Goal: Navigation & Orientation: Find specific page/section

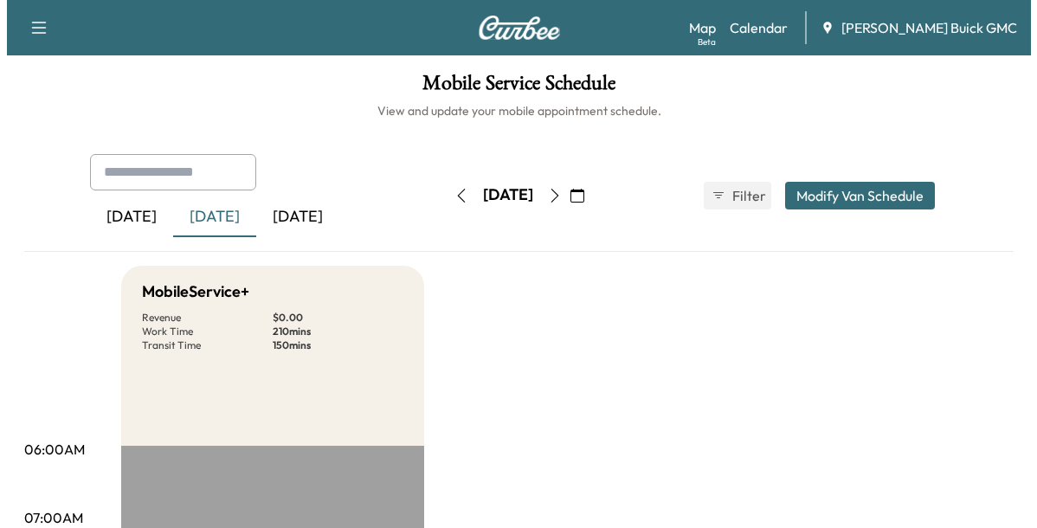
scroll to position [521, 0]
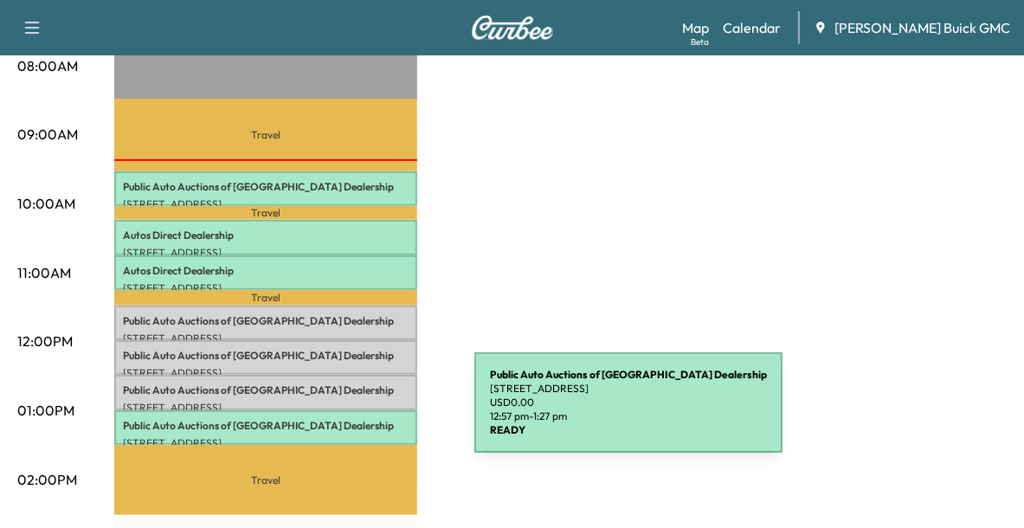
click at [345, 419] on p "Public Auto Auctions of Fredricksburg Dealership" at bounding box center [266, 426] width 286 height 14
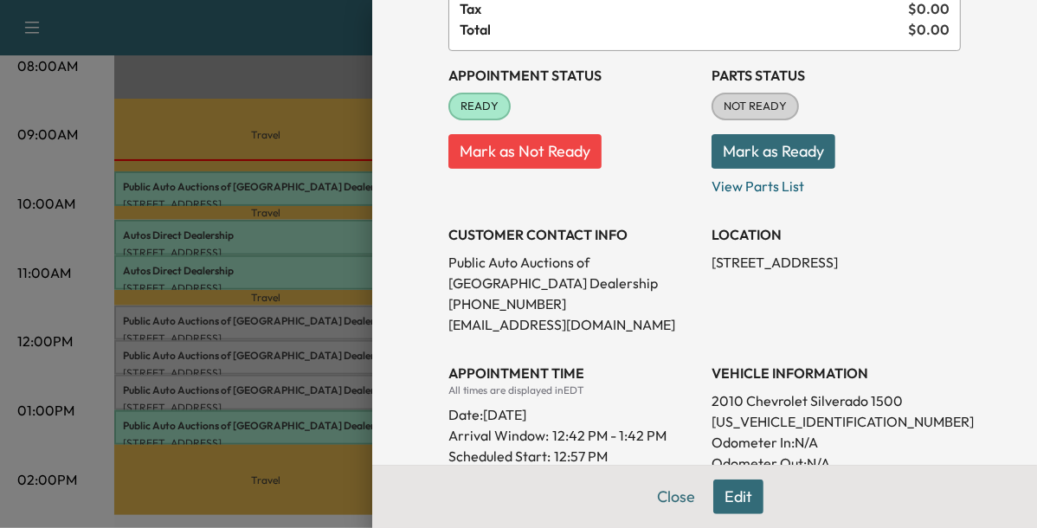
scroll to position [156, 0]
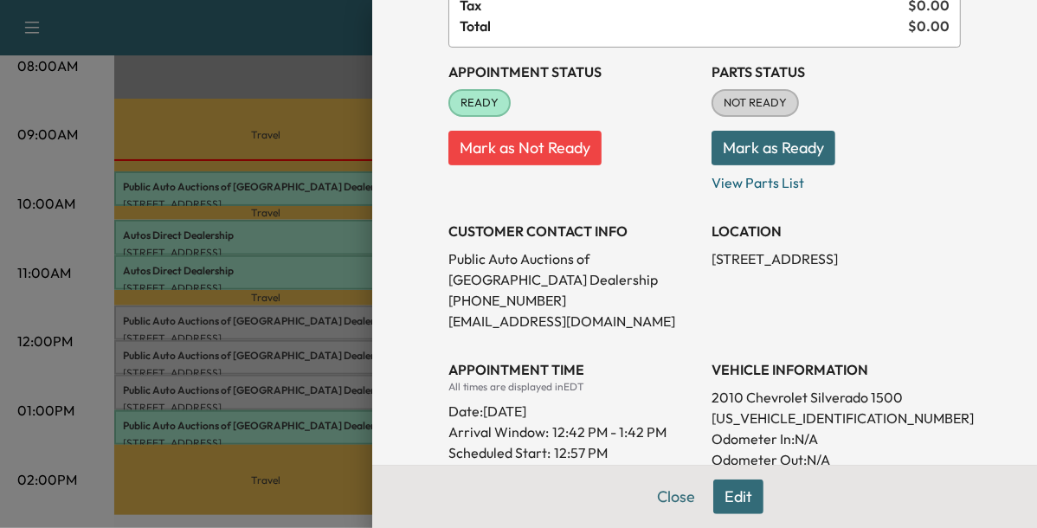
click at [323, 385] on div at bounding box center [518, 264] width 1037 height 528
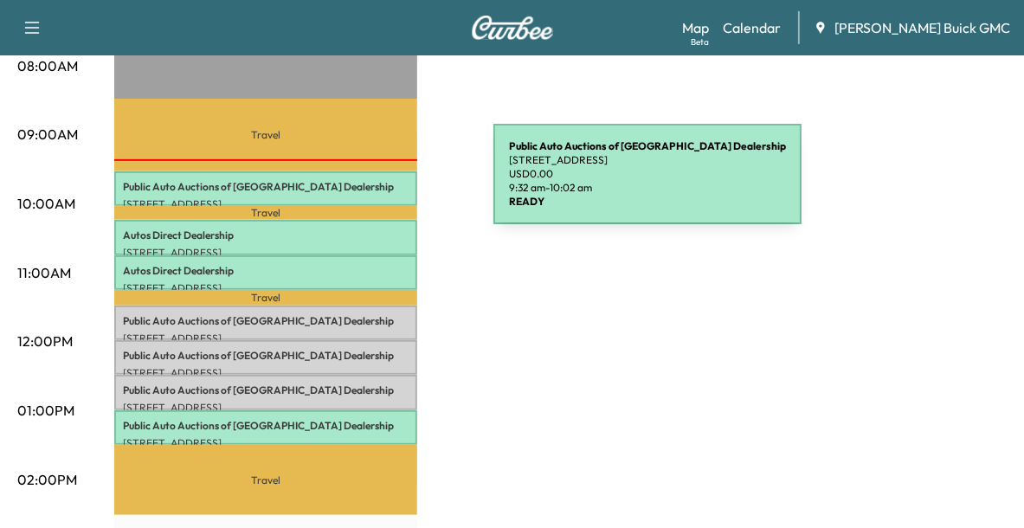
click at [364, 184] on p "Public Auto Auctions of Fredricksburg Dealership" at bounding box center [266, 187] width 286 height 14
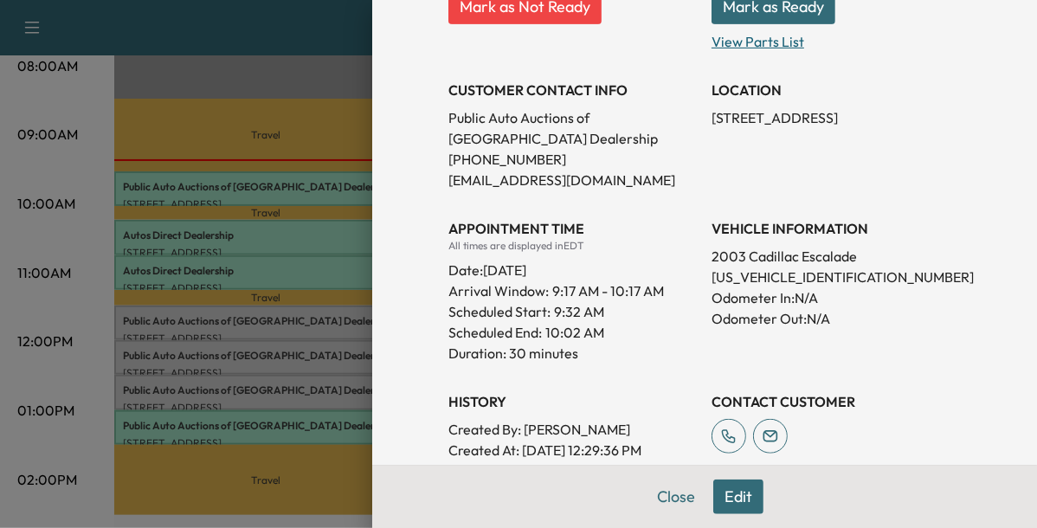
scroll to position [300, 0]
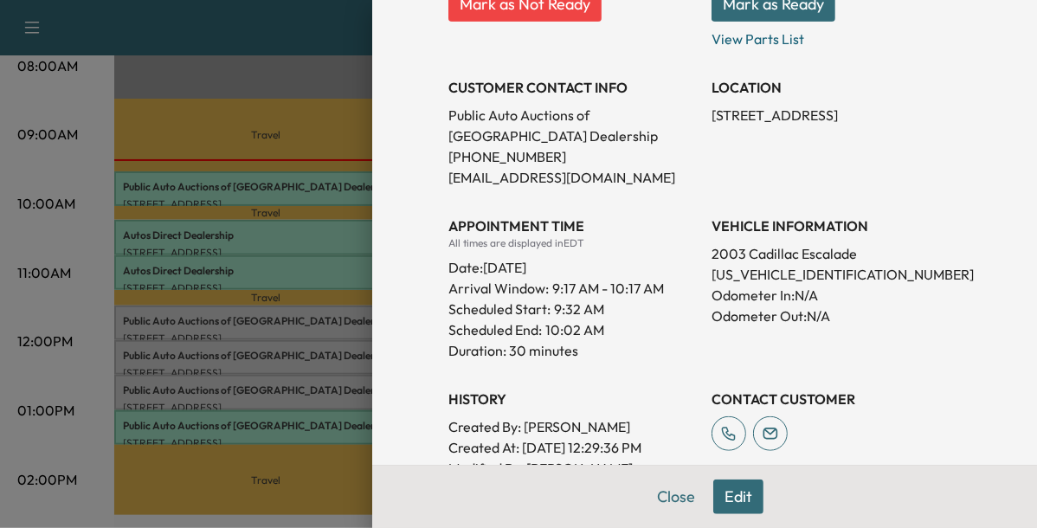
click at [326, 326] on div at bounding box center [518, 264] width 1037 height 528
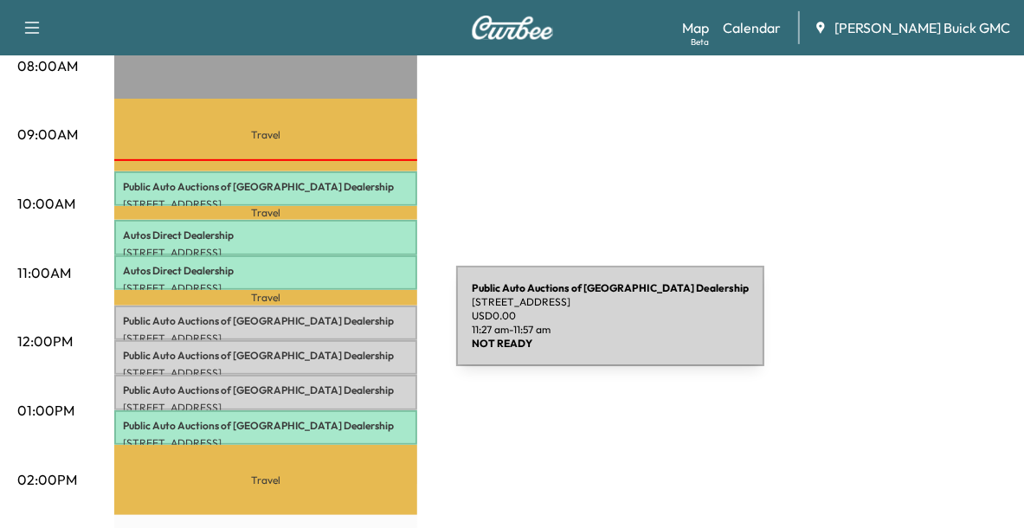
click at [326, 332] on p "[STREET_ADDRESS]" at bounding box center [266, 339] width 286 height 14
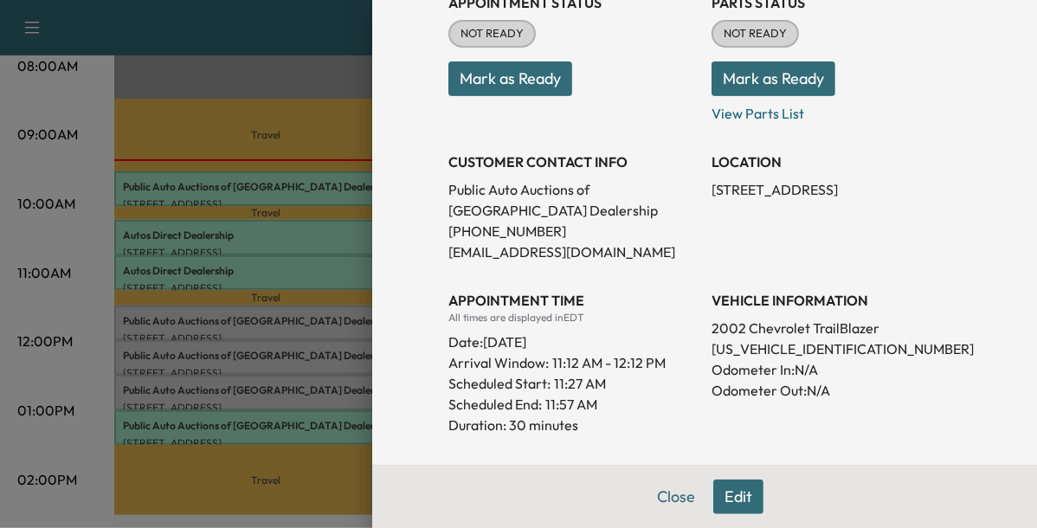
scroll to position [248, 0]
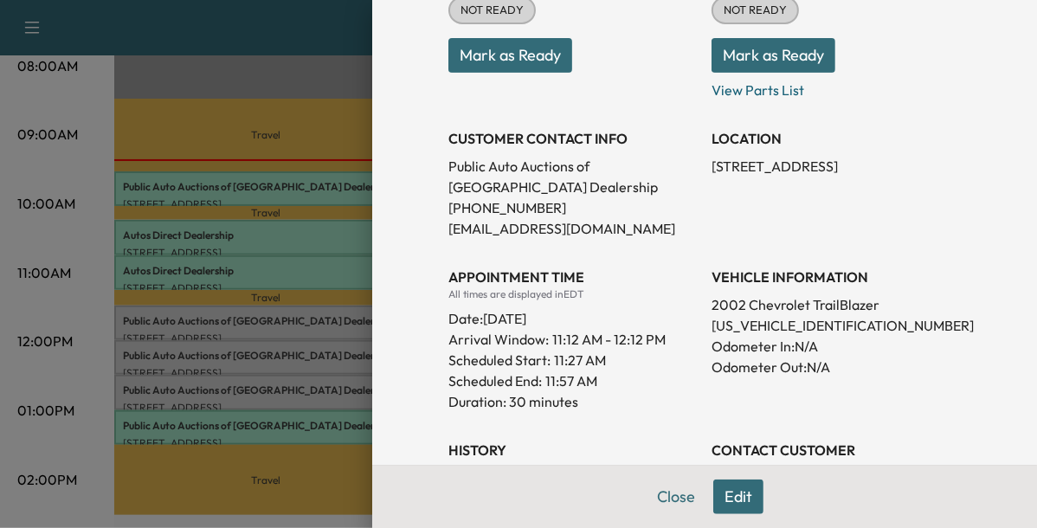
click at [319, 364] on div at bounding box center [518, 264] width 1037 height 528
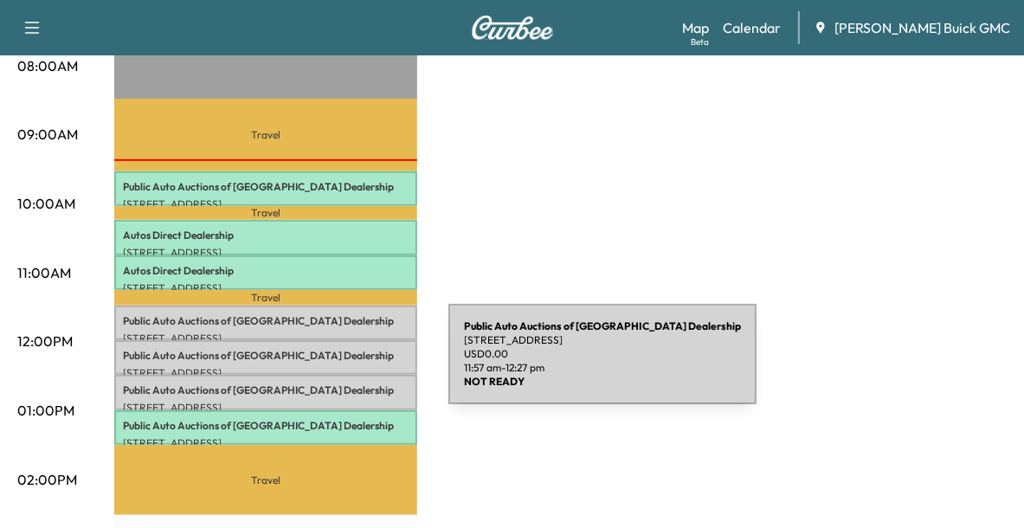
click at [319, 366] on p "[STREET_ADDRESS]" at bounding box center [266, 373] width 286 height 14
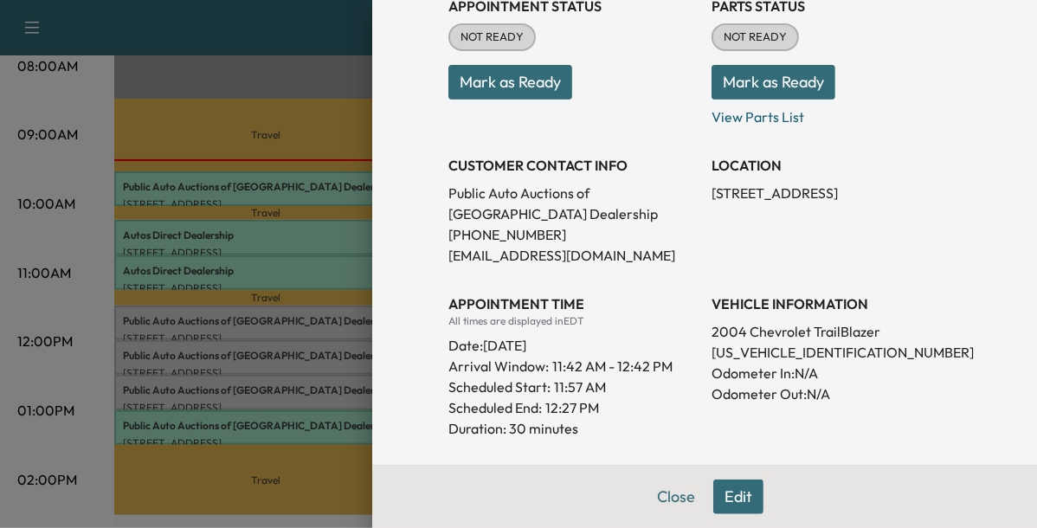
scroll to position [229, 0]
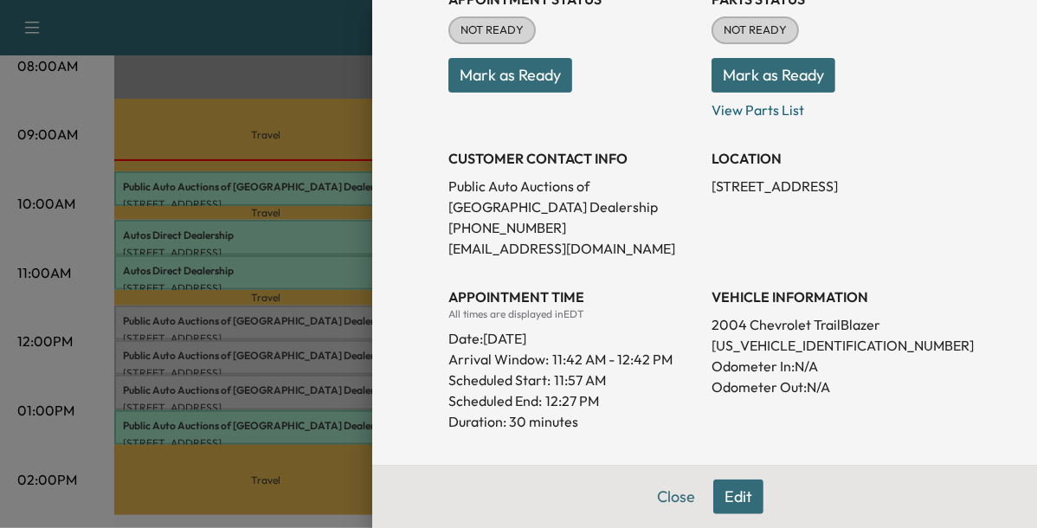
click at [298, 351] on div at bounding box center [518, 264] width 1037 height 528
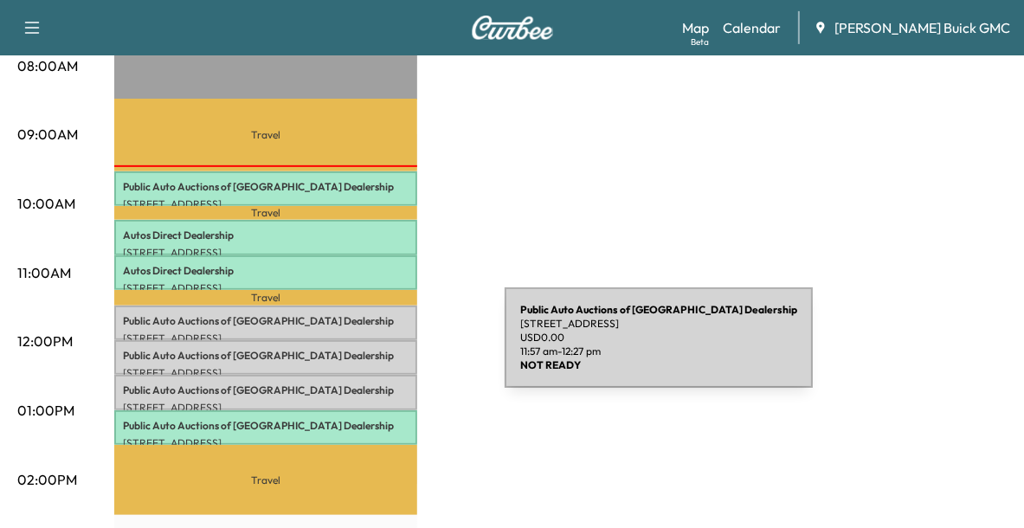
click at [375, 349] on p "Public Auto Auctions of Fredricksburg Dealership" at bounding box center [266, 356] width 286 height 14
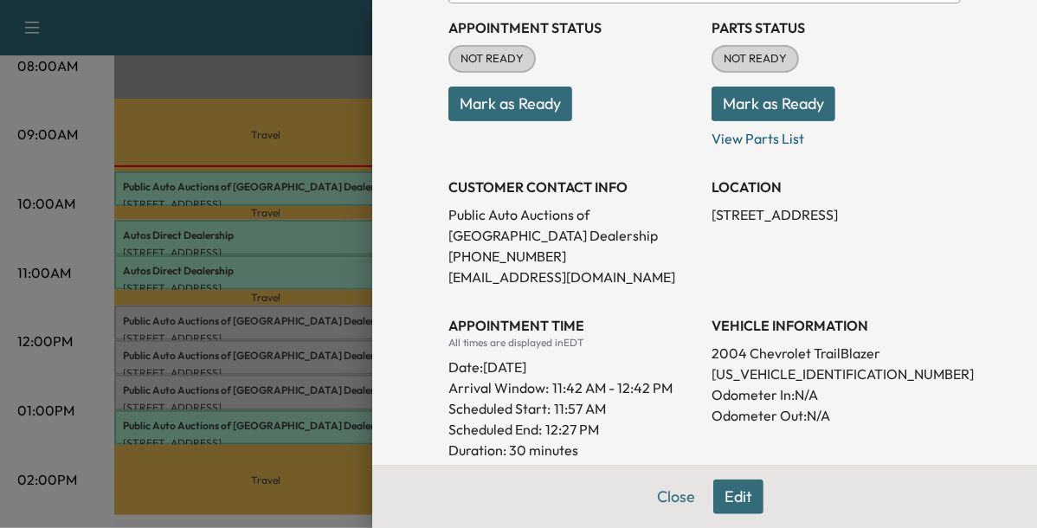
scroll to position [201, 0]
click at [225, 332] on div at bounding box center [518, 264] width 1037 height 528
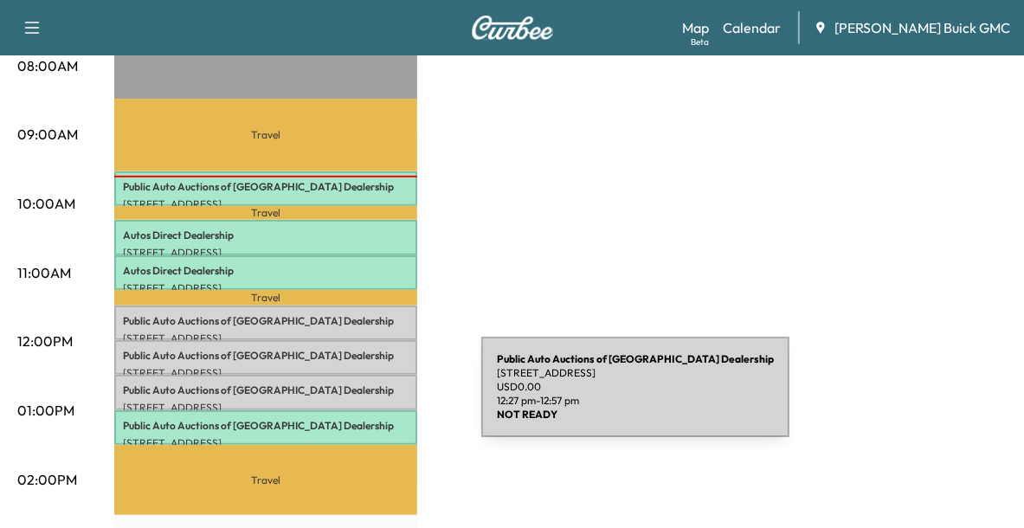
click at [351, 401] on p "[STREET_ADDRESS]" at bounding box center [266, 408] width 286 height 14
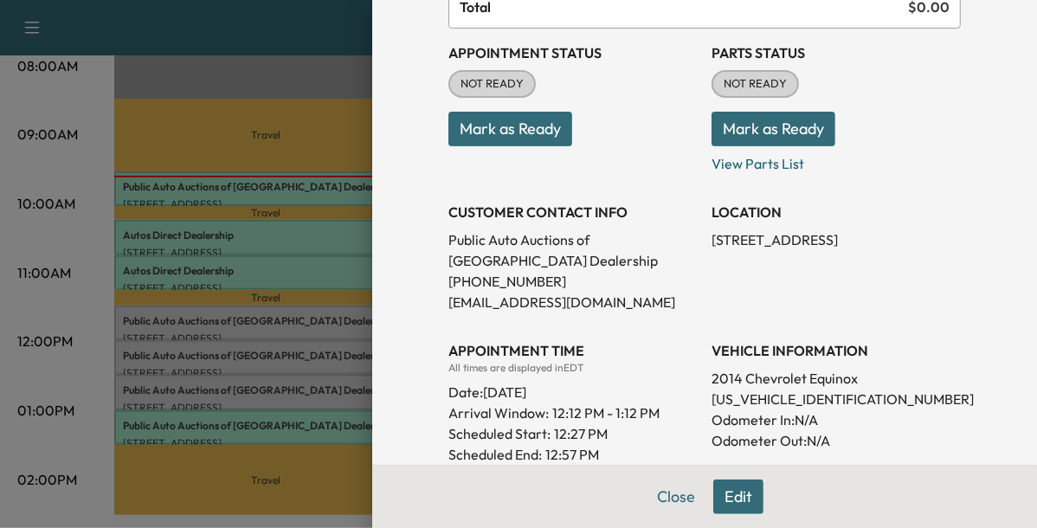
scroll to position [180, 0]
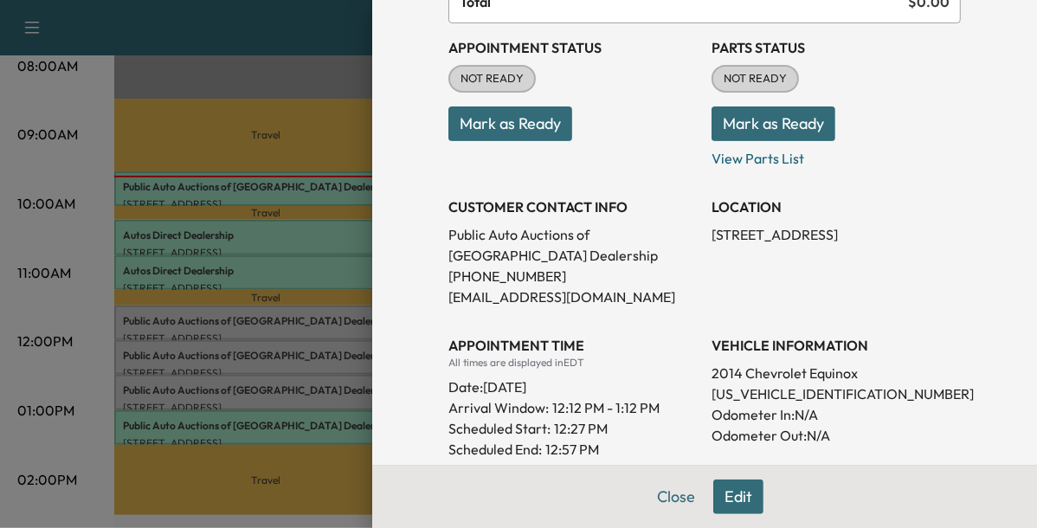
click at [288, 405] on div at bounding box center [518, 264] width 1037 height 528
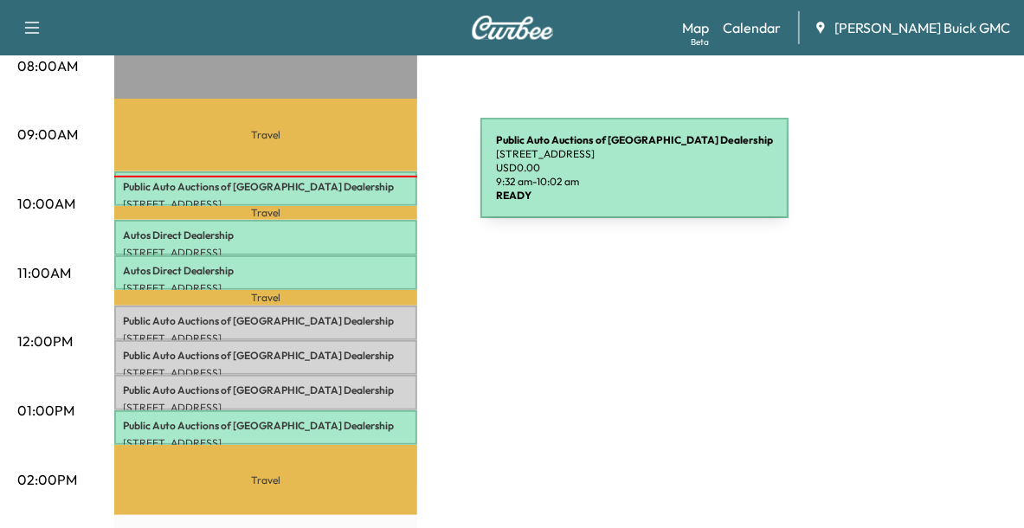
click at [351, 180] on p "Public Auto Auctions of Fredricksburg Dealership" at bounding box center [266, 187] width 286 height 14
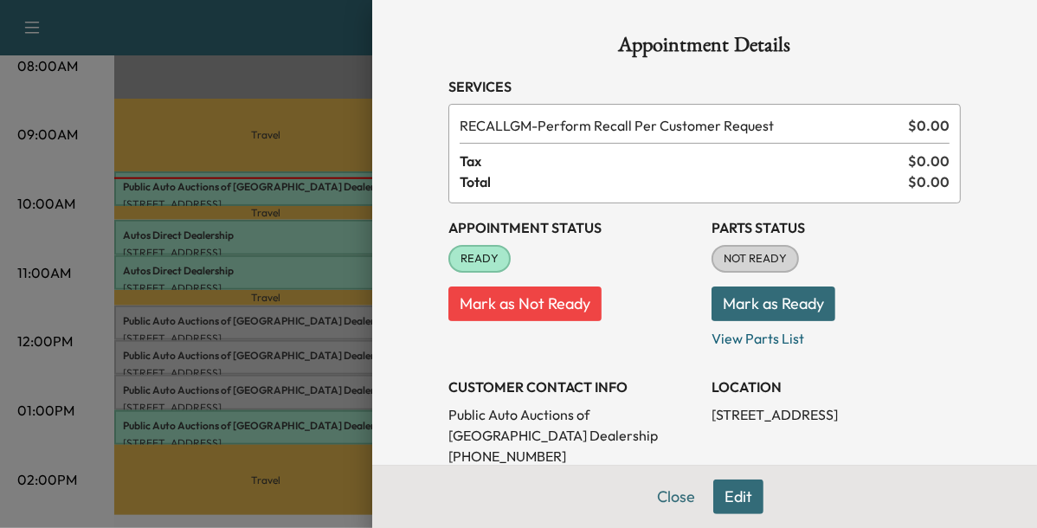
click at [494, 348] on div "Appointment Status READY Mark as Not Ready Parts Status NOT READY Mark as Ready…" at bounding box center [704, 501] width 513 height 596
click at [285, 424] on div at bounding box center [518, 264] width 1037 height 528
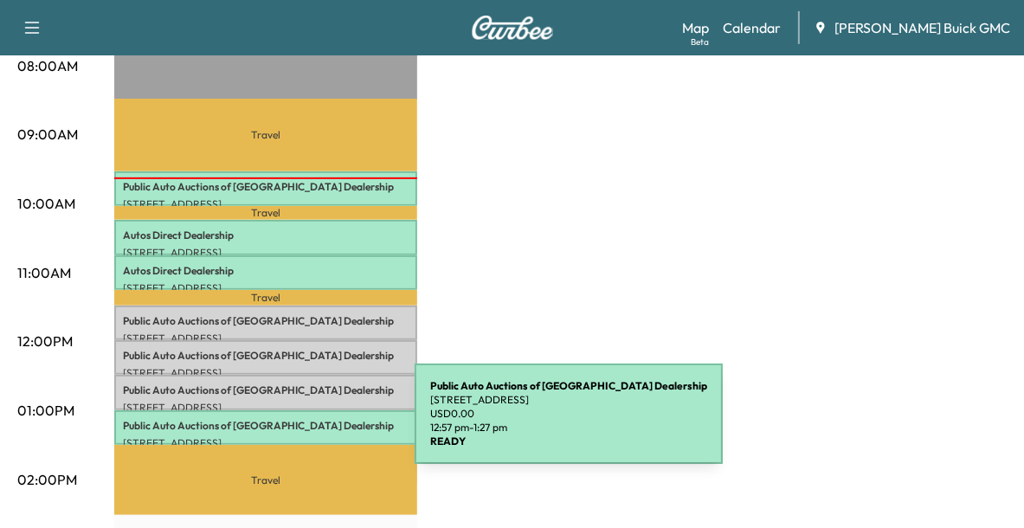
click at [285, 424] on p "Public Auto Auctions of Fredricksburg Dealership" at bounding box center [266, 426] width 286 height 14
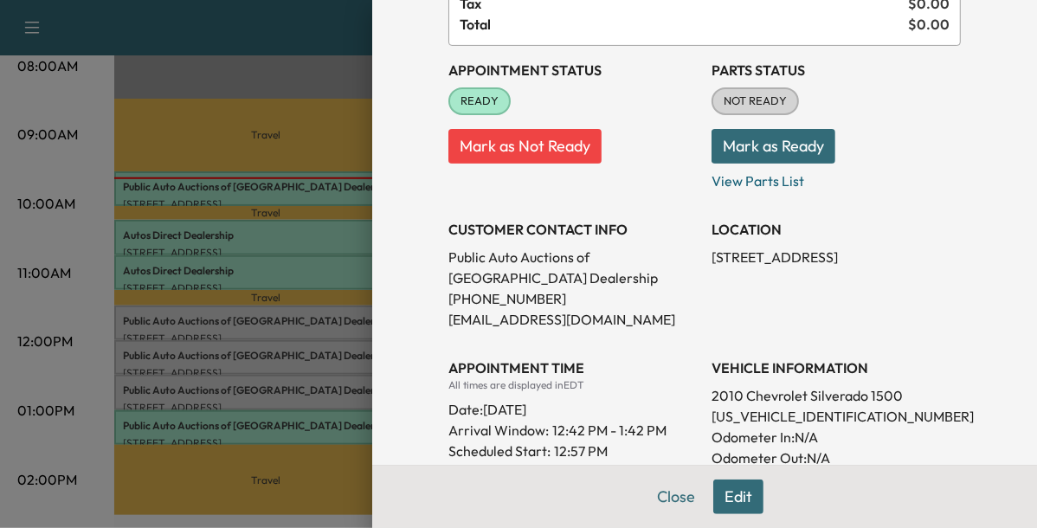
scroll to position [162, 0]
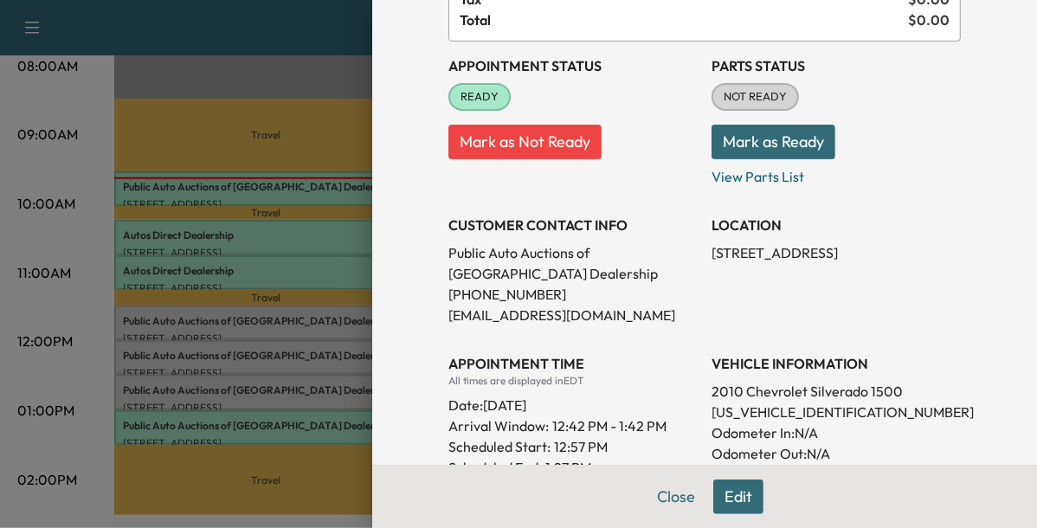
click at [315, 261] on div at bounding box center [518, 264] width 1037 height 528
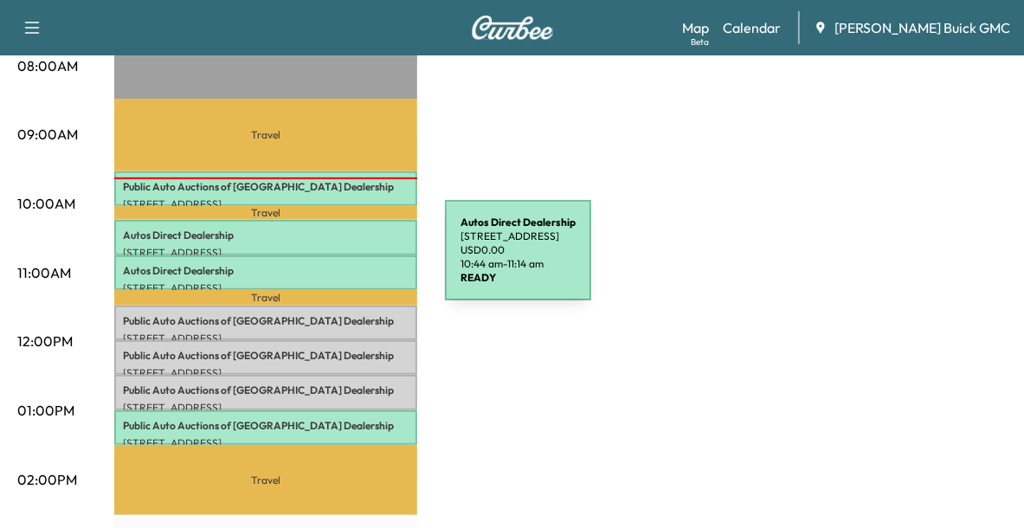
click at [315, 264] on p "Autos Direct Dealership" at bounding box center [266, 271] width 286 height 14
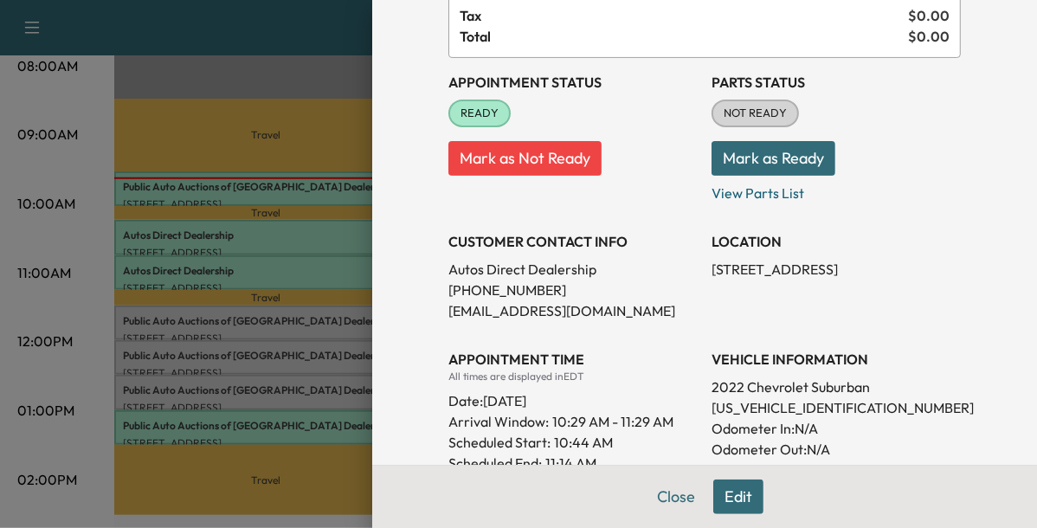
scroll to position [147, 0]
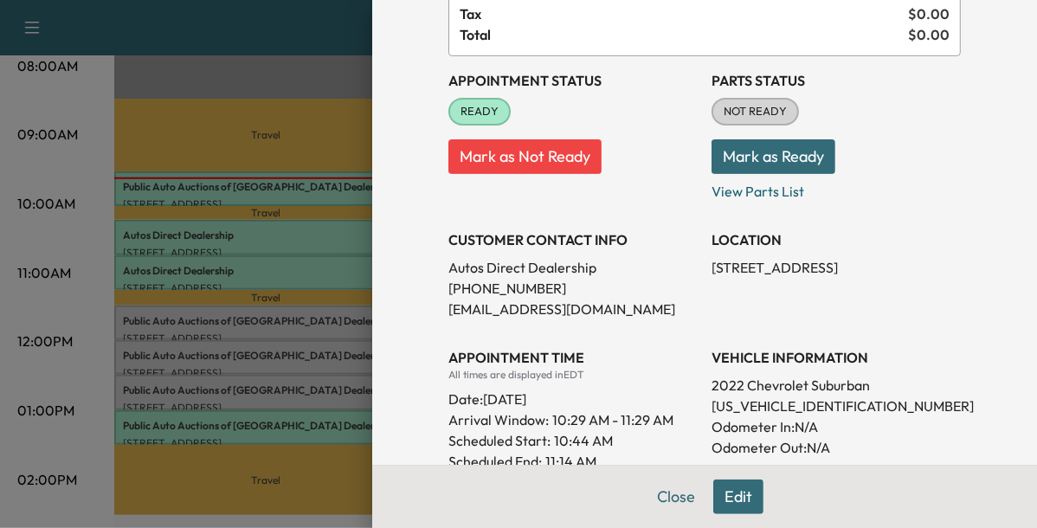
click at [324, 246] on div at bounding box center [518, 264] width 1037 height 528
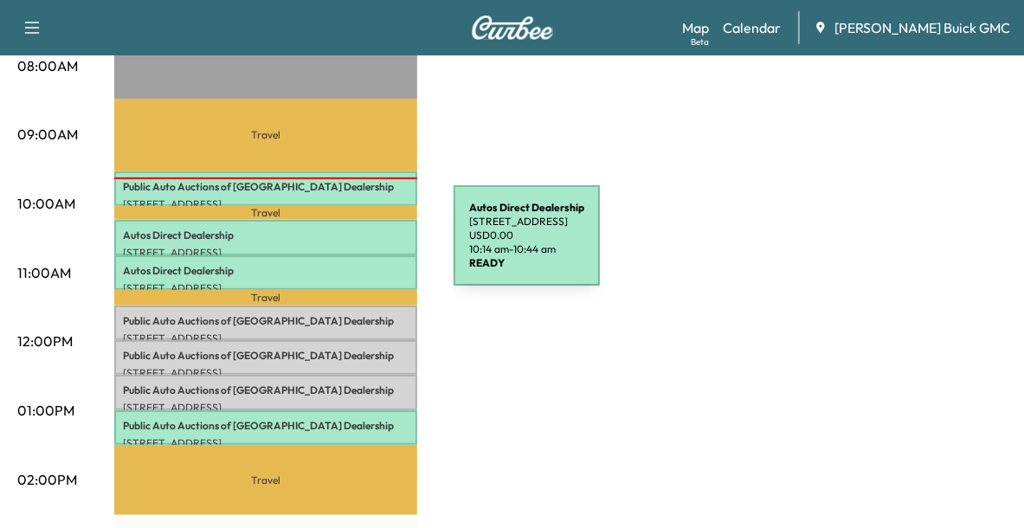
click at [324, 246] on p "[STREET_ADDRESS]" at bounding box center [266, 253] width 286 height 14
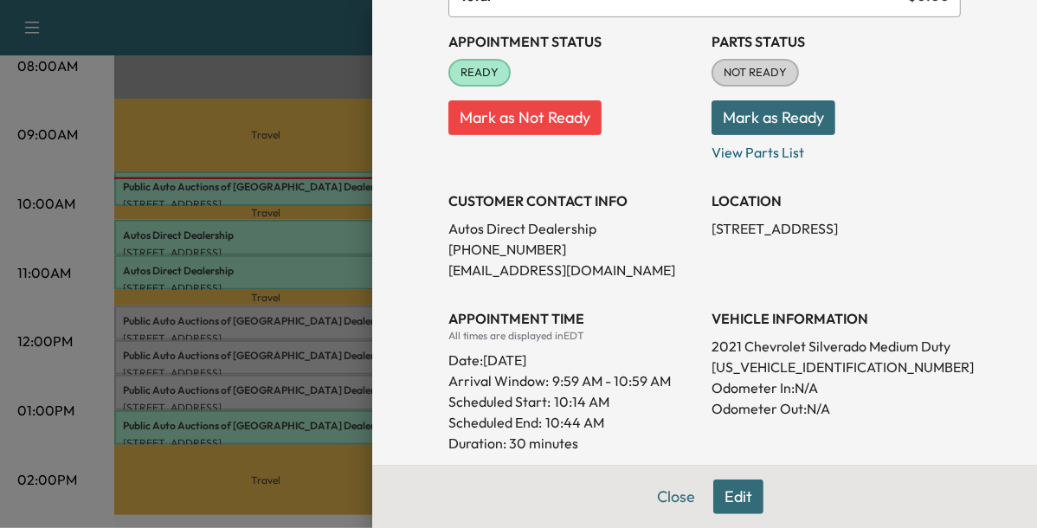
scroll to position [190, 0]
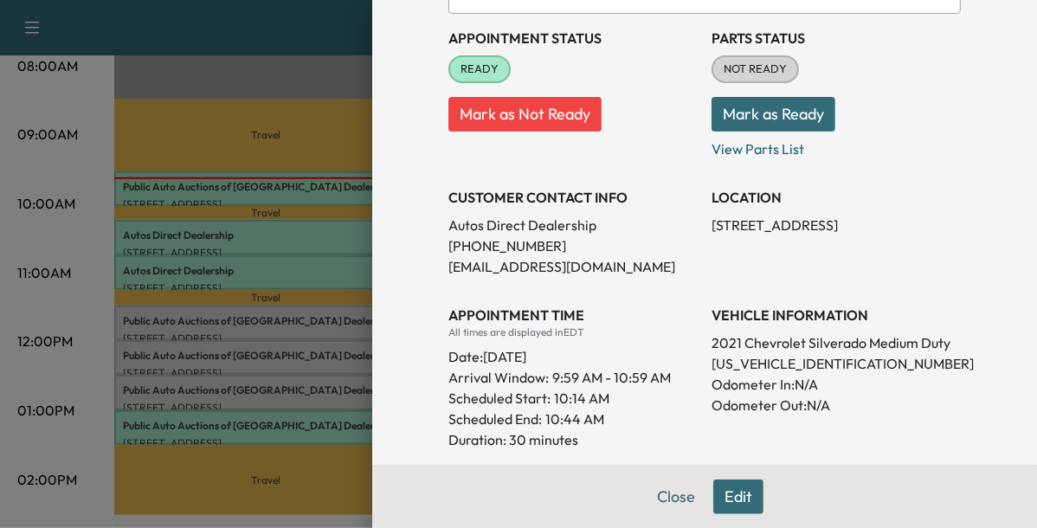
click at [345, 254] on div at bounding box center [518, 264] width 1037 height 528
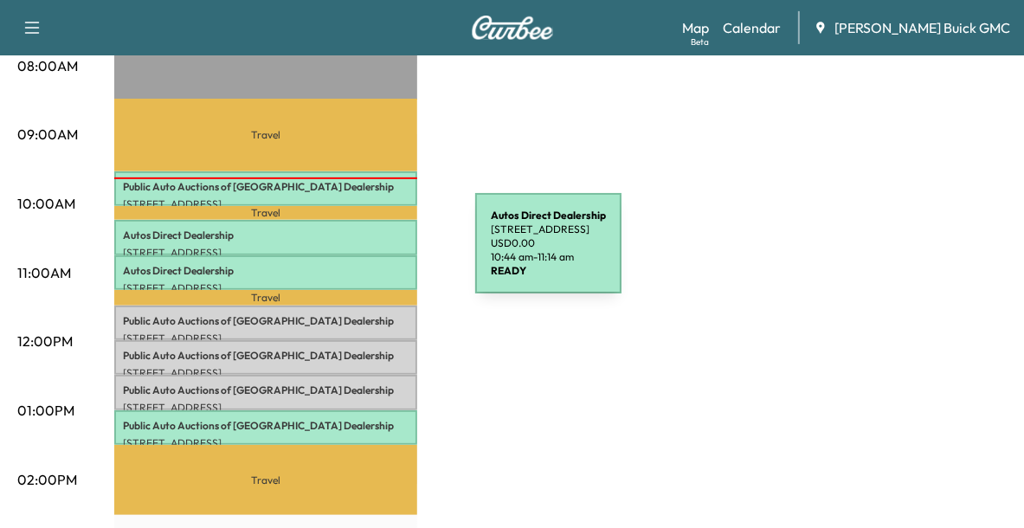
click at [345, 255] on div "Autos Direct Dealership [STREET_ADDRESS] USD 0.00 10:44 am - 11:14 am" at bounding box center [265, 272] width 303 height 35
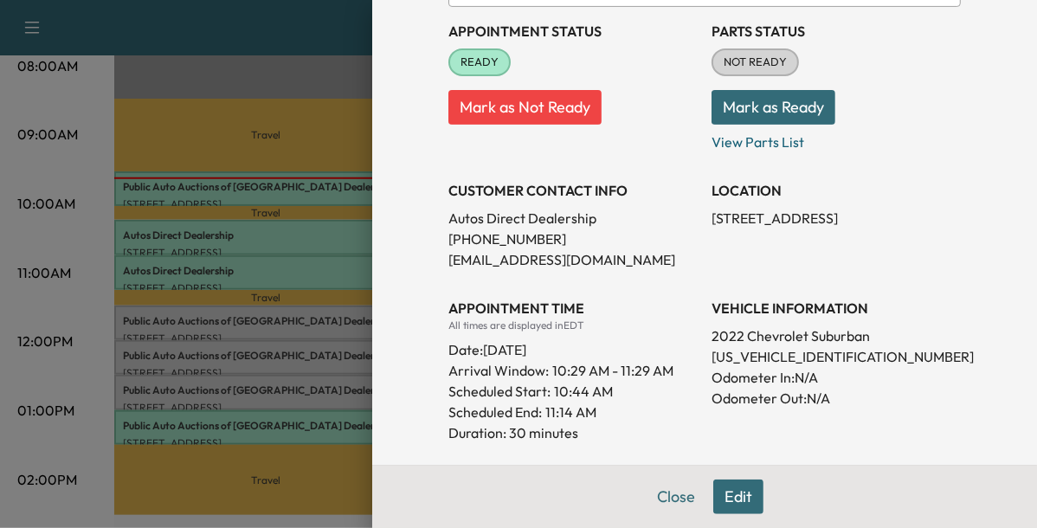
scroll to position [203, 0]
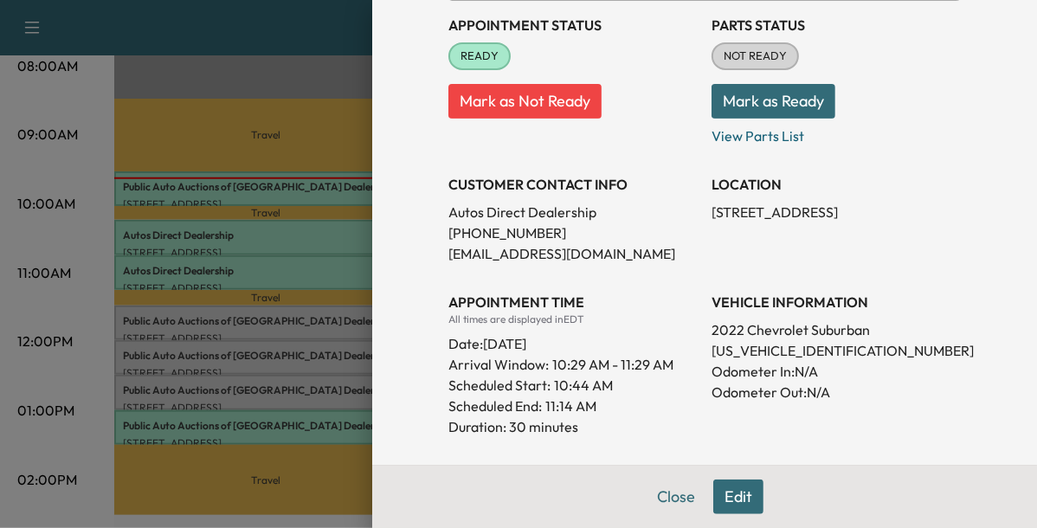
click at [315, 205] on div at bounding box center [518, 264] width 1037 height 528
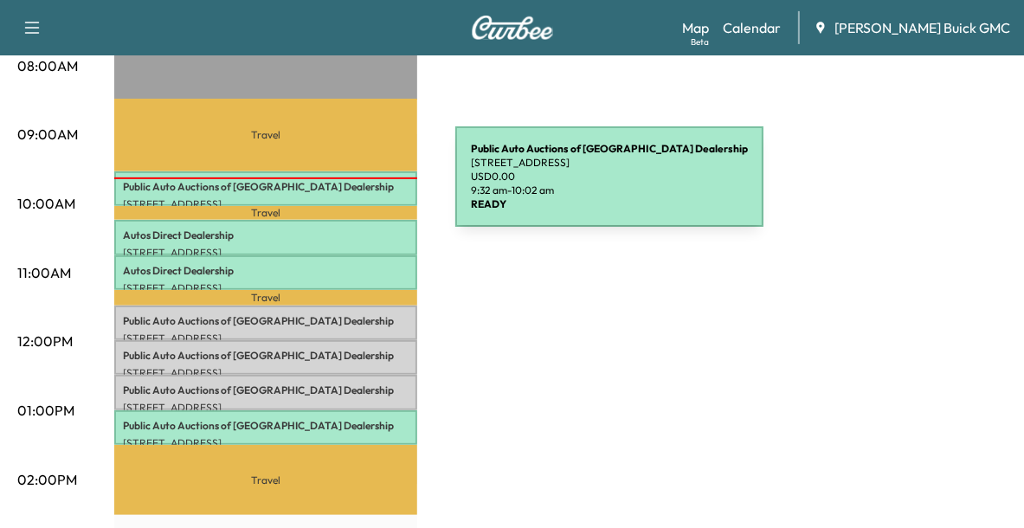
click at [326, 187] on p "Public Auto Auctions of Fredricksburg Dealership" at bounding box center [266, 187] width 286 height 14
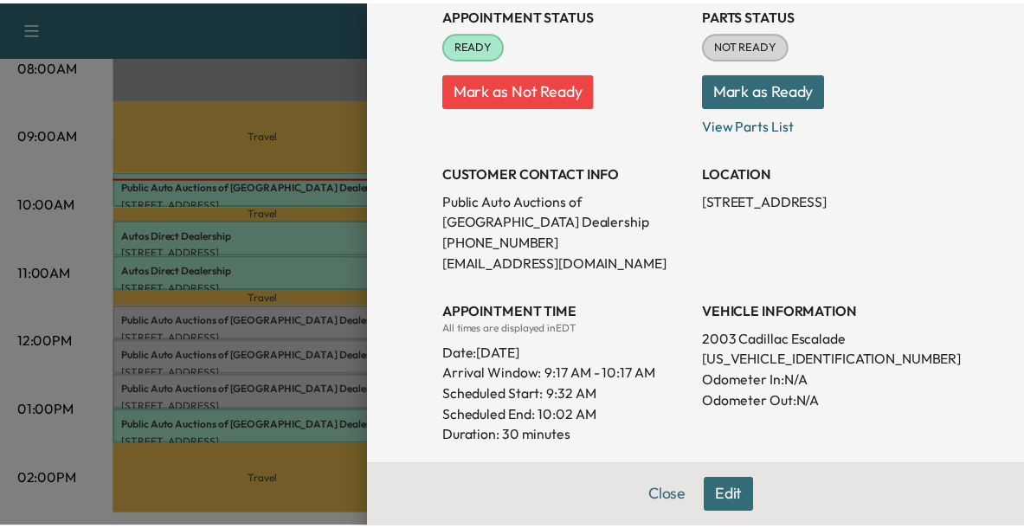
scroll to position [215, 0]
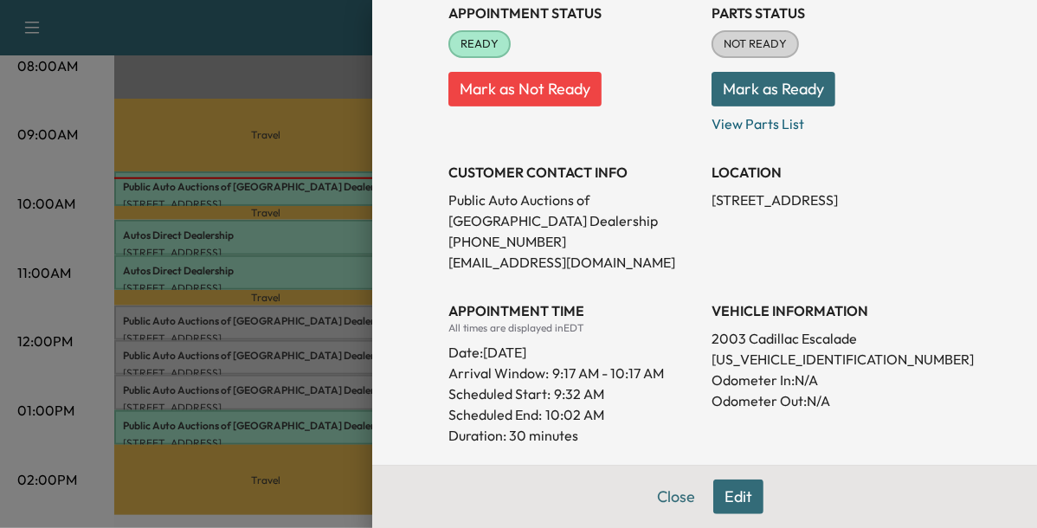
click at [277, 358] on div at bounding box center [518, 264] width 1037 height 528
